Goal: Transaction & Acquisition: Subscribe to service/newsletter

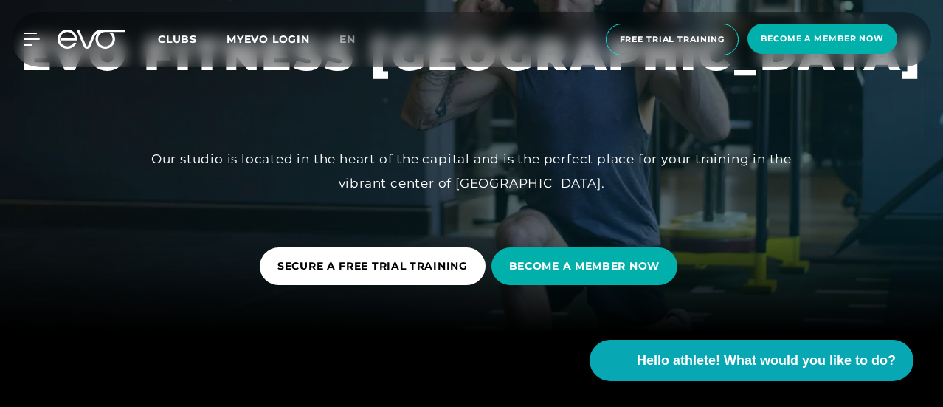
click at [347, 240] on div at bounding box center [471, 129] width 943 height 407
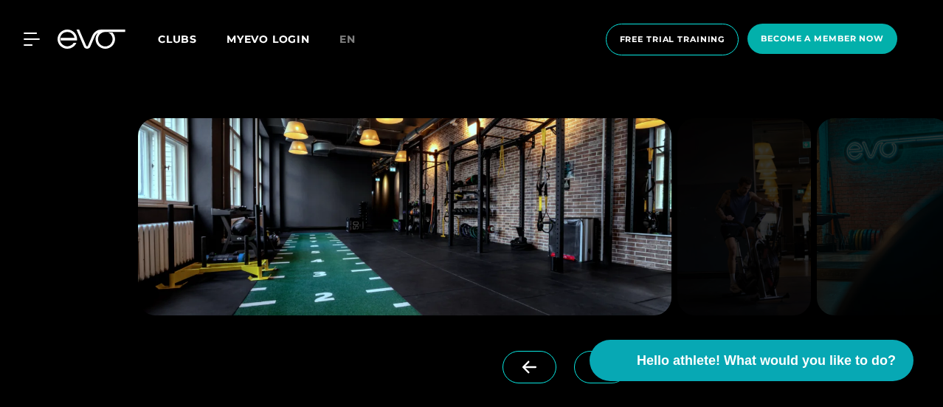
scroll to position [1033, 0]
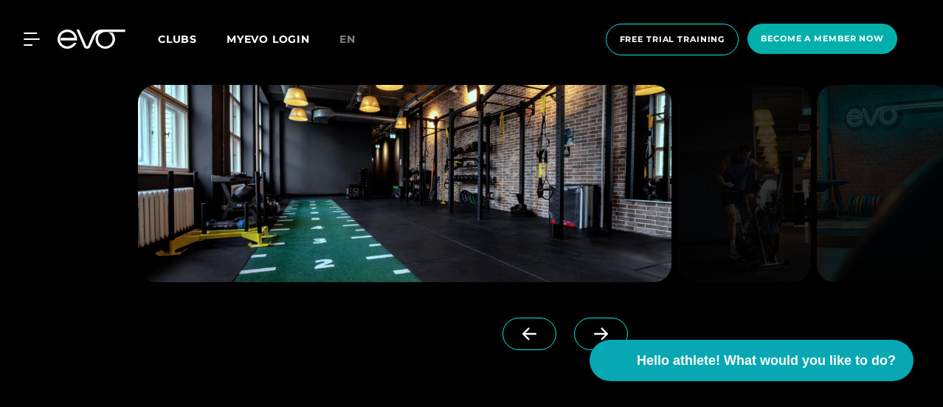
click at [588, 340] on icon at bounding box center [601, 333] width 26 height 13
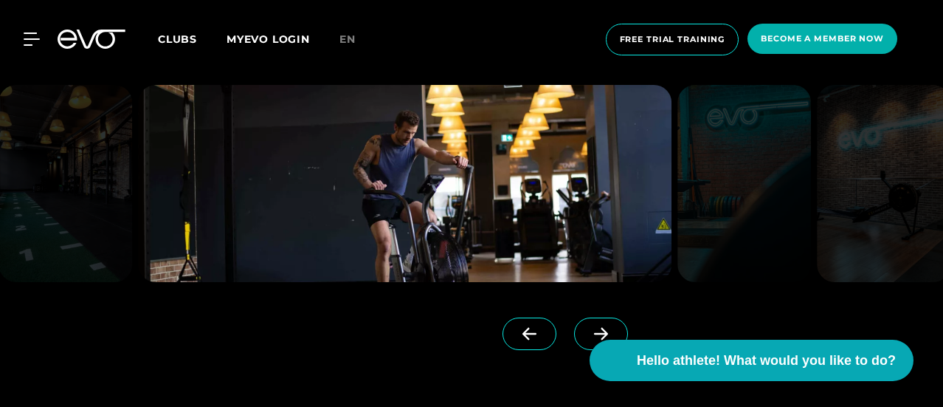
click at [588, 340] on icon at bounding box center [601, 333] width 26 height 13
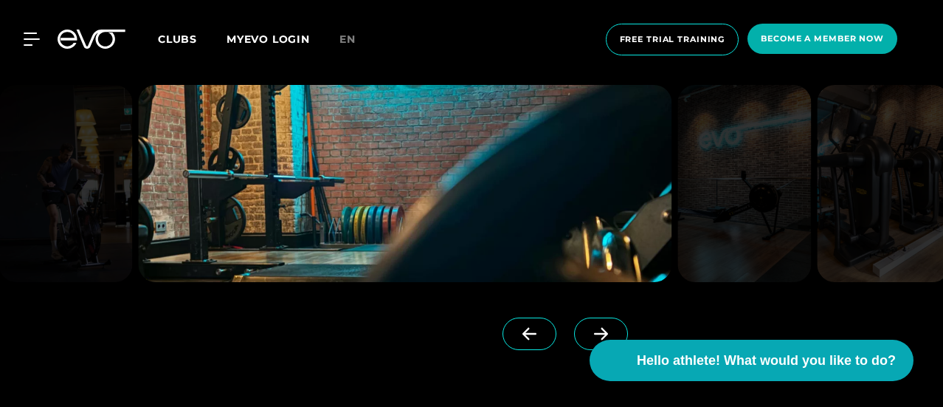
click at [588, 340] on icon at bounding box center [601, 333] width 26 height 13
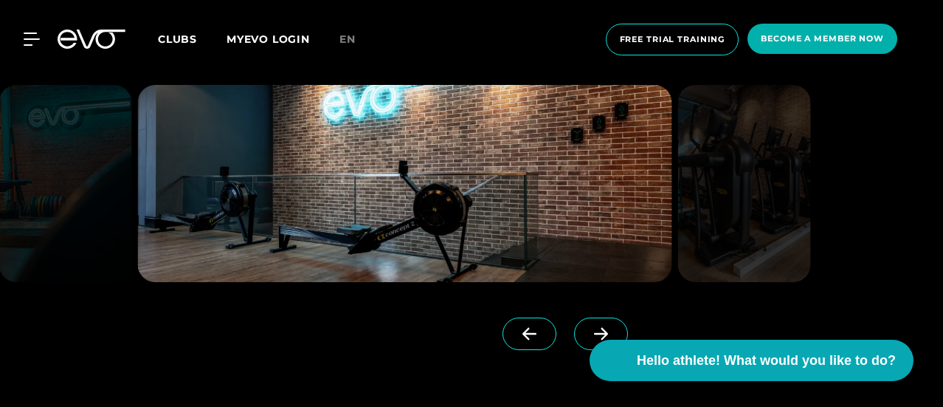
click at [588, 340] on icon at bounding box center [601, 333] width 26 height 13
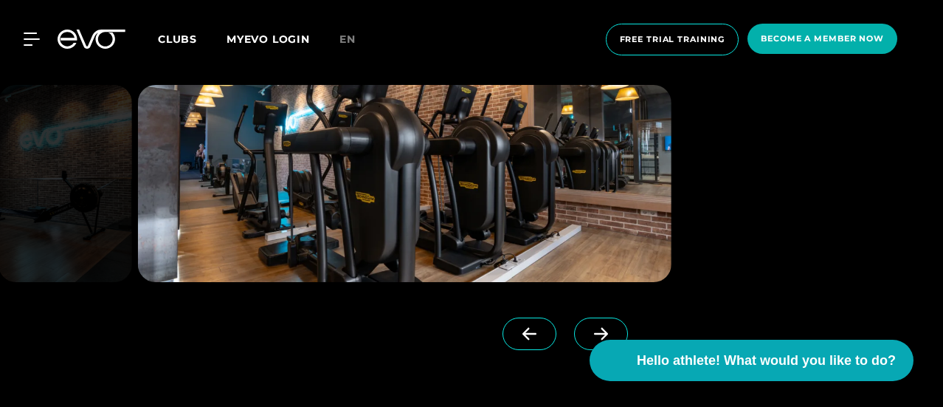
click at [588, 340] on icon at bounding box center [601, 333] width 26 height 13
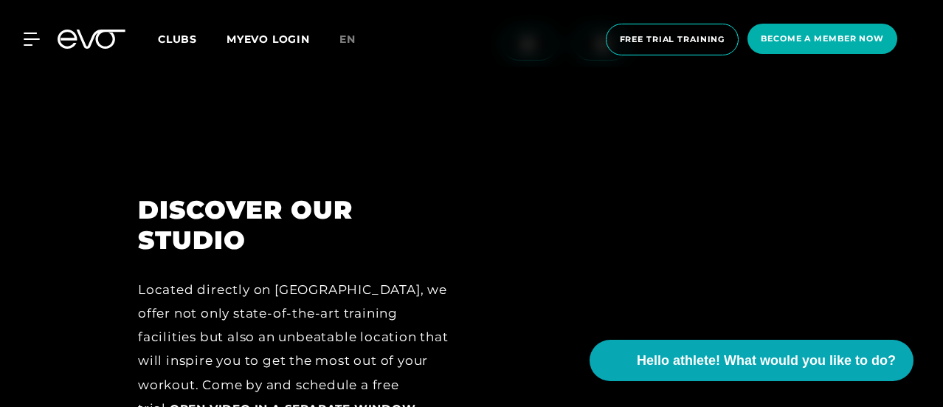
scroll to position [1402, 0]
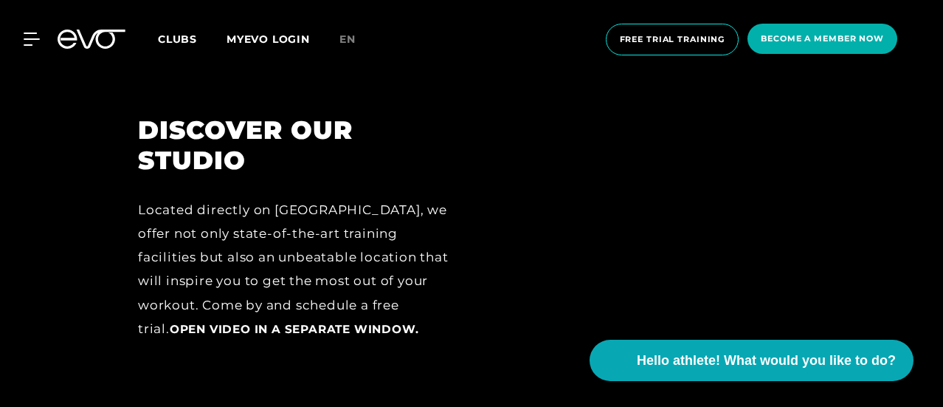
click at [468, 177] on div "DISCOVER OUR STUDIO Located directly on [GEOGRAPHIC_DATA], we offer not only st…" at bounding box center [294, 238] width 354 height 247
click at [375, 167] on h2 "DISCOVER OUR STUDIO" at bounding box center [294, 145] width 313 height 60
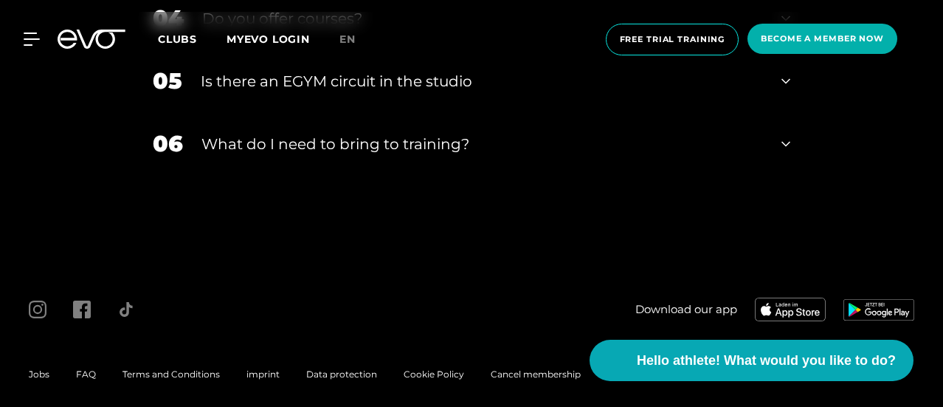
scroll to position [4847, 0]
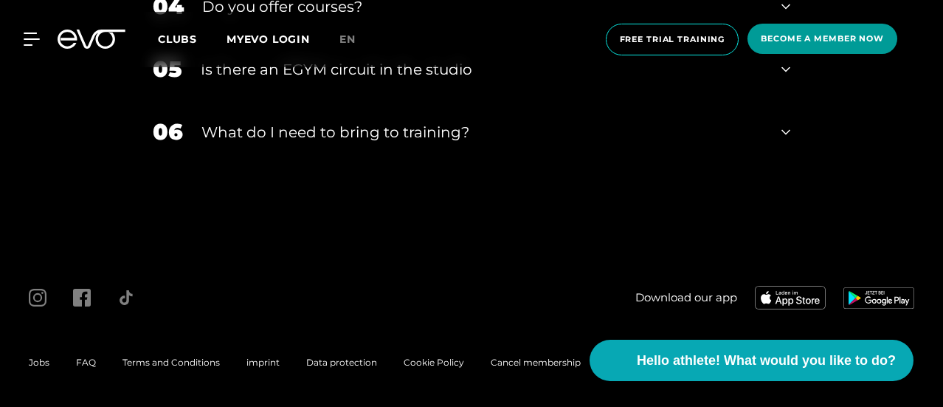
click at [794, 35] on font "Become a member now" at bounding box center [822, 38] width 123 height 10
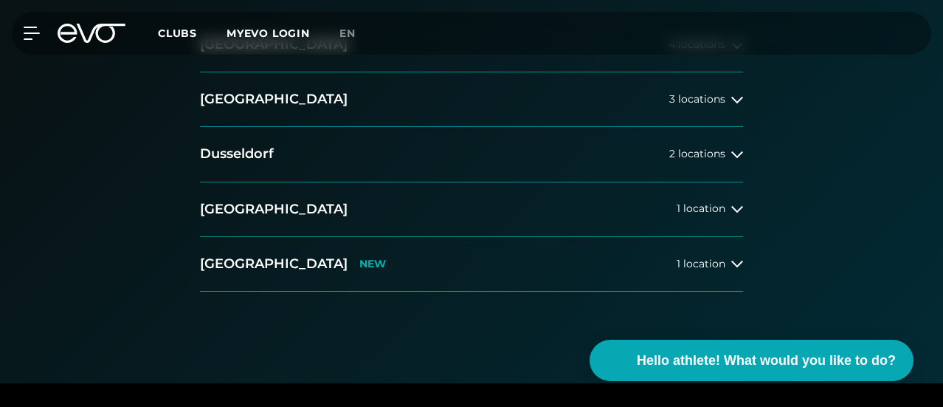
scroll to position [443, 0]
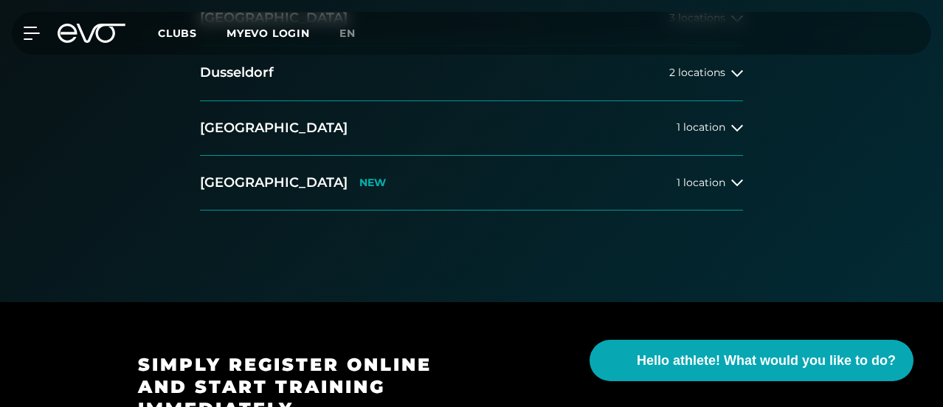
click at [693, 46] on button "[GEOGRAPHIC_DATA] 3 locations" at bounding box center [471, 18] width 543 height 55
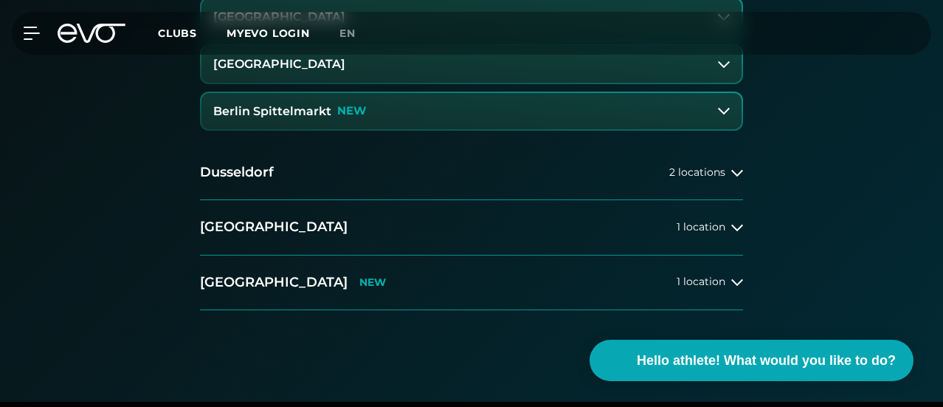
scroll to position [590, 0]
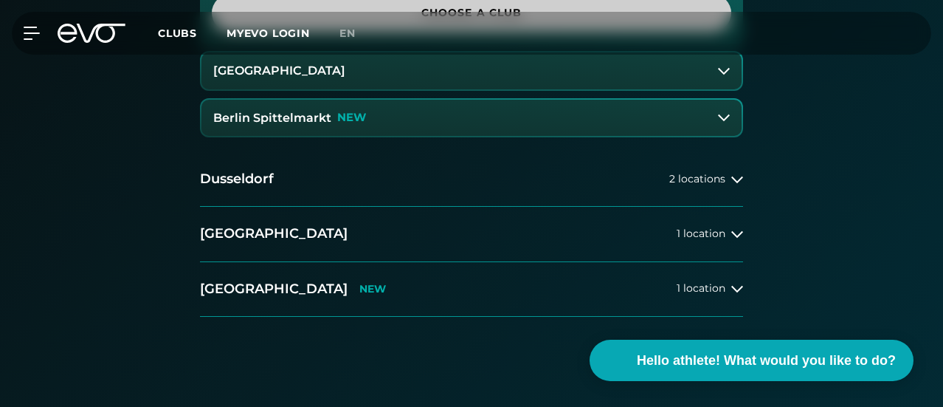
click at [439, 19] on font "Choose a club" at bounding box center [471, 12] width 101 height 13
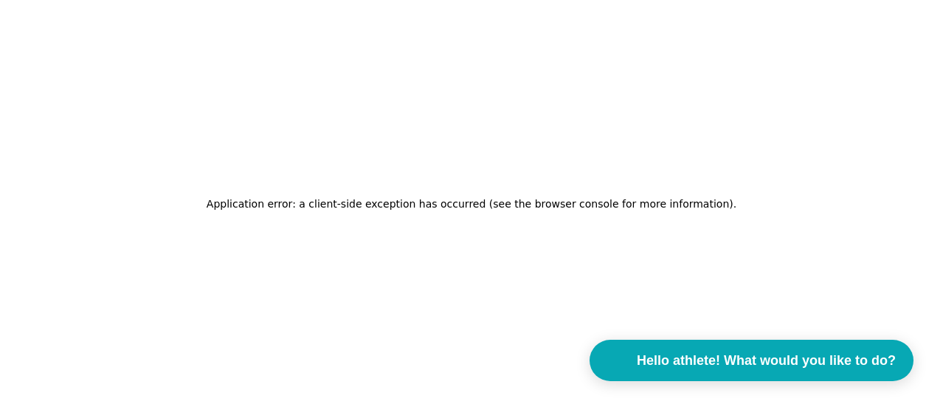
scroll to position [0, 0]
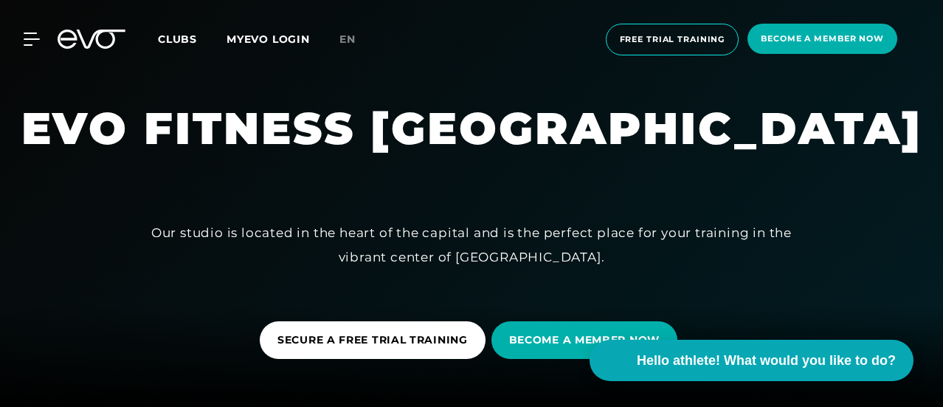
scroll to position [148, 0]
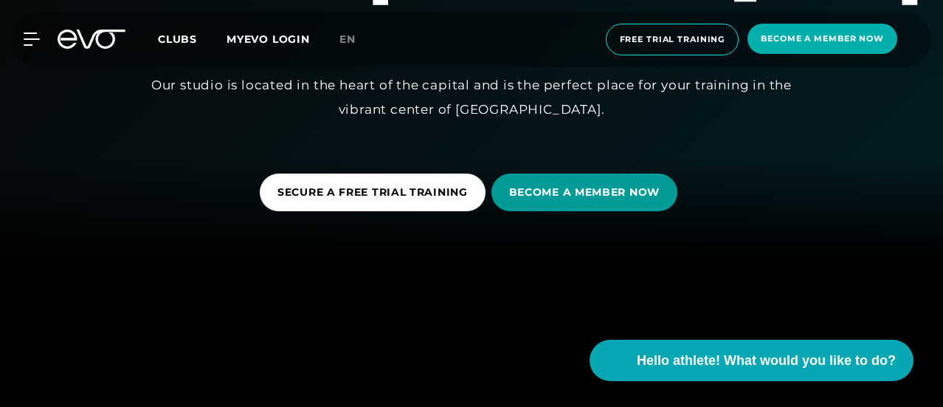
click at [568, 198] on font "BECOME A MEMBER NOW" at bounding box center [584, 191] width 151 height 13
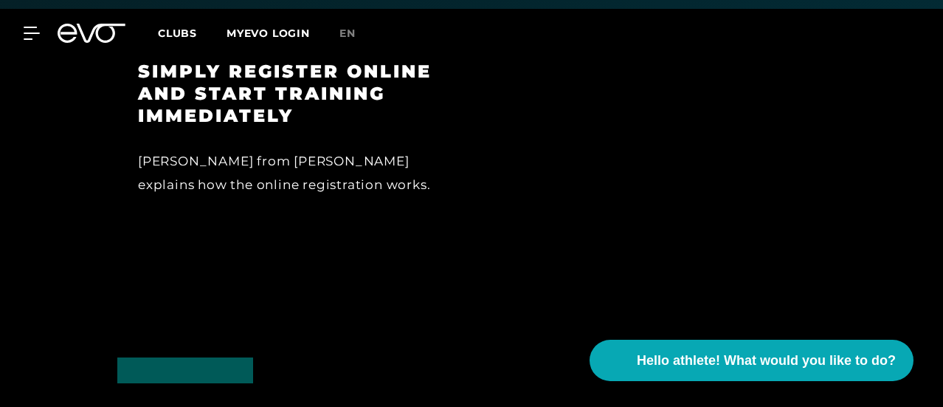
scroll to position [1934, 0]
